Goal: Task Accomplishment & Management: Manage account settings

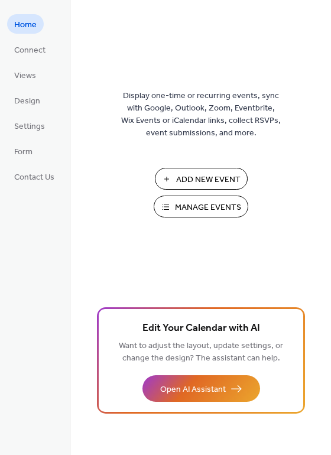
click at [180, 201] on span "Manage Events" at bounding box center [208, 207] width 66 height 12
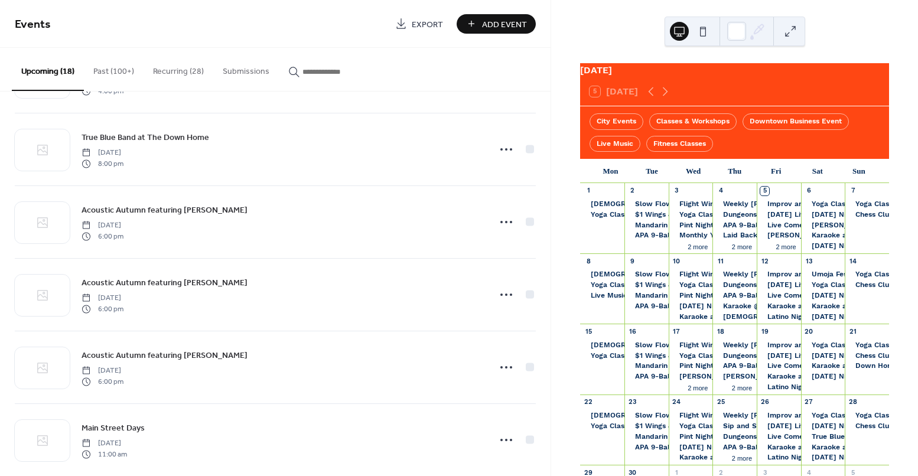
scroll to position [509, 0]
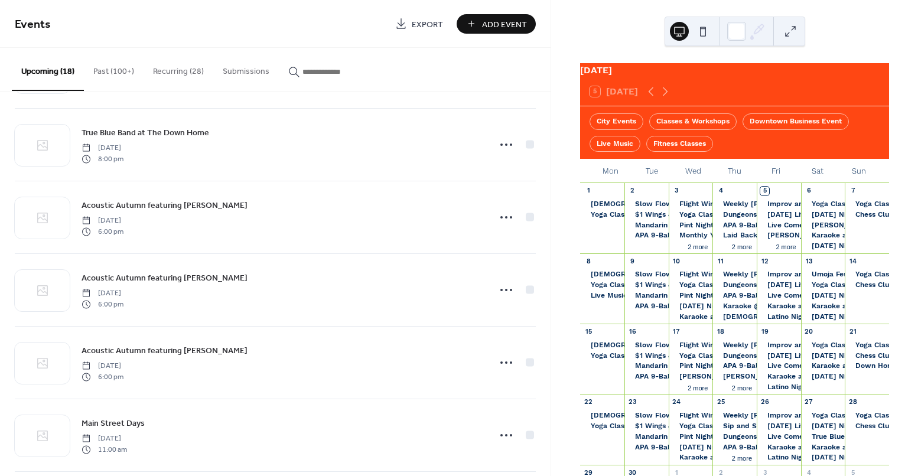
click at [193, 57] on button "Recurring (28)" at bounding box center [179, 69] width 70 height 42
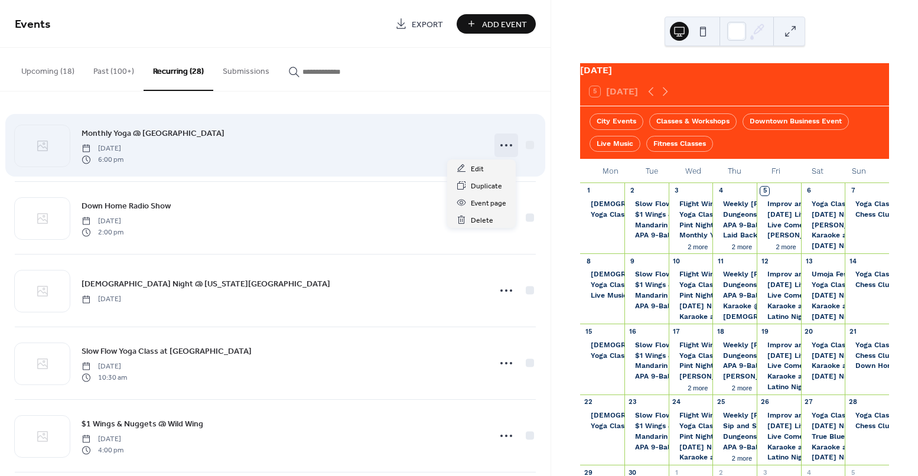
click at [500, 143] on icon at bounding box center [506, 145] width 19 height 19
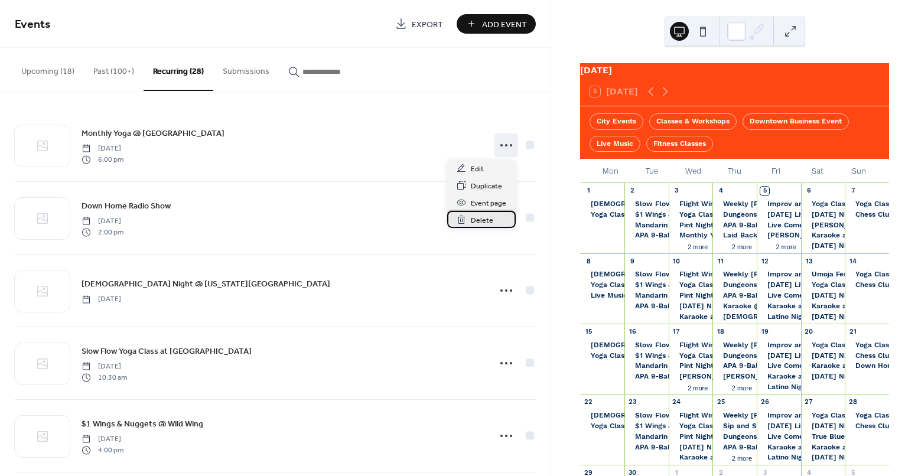
click at [492, 219] on div "Delete" at bounding box center [481, 219] width 69 height 17
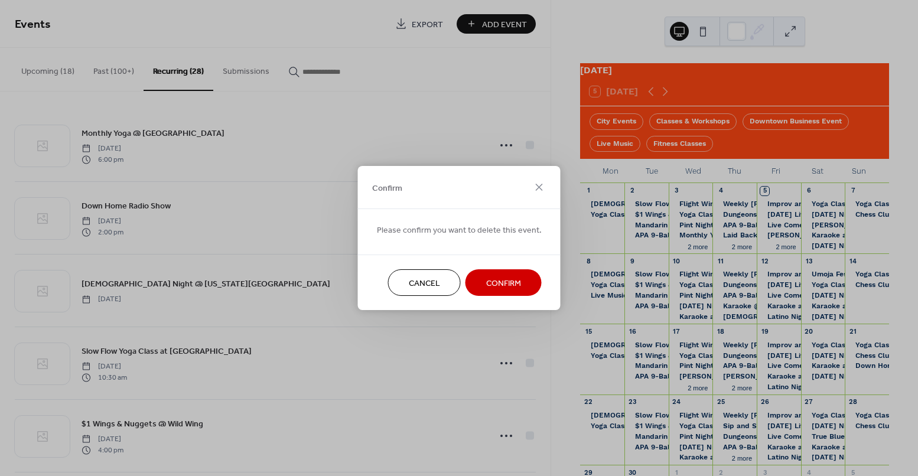
click at [527, 283] on button "Confirm" at bounding box center [504, 282] width 76 height 27
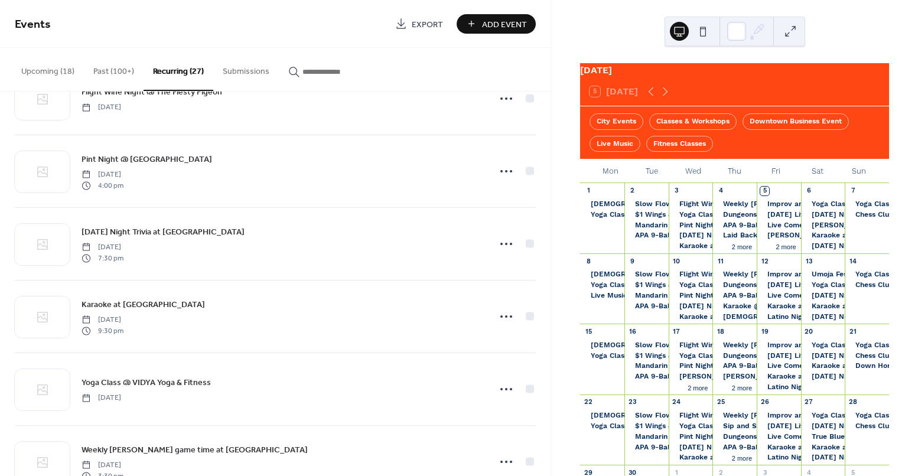
scroll to position [498, 0]
